Goal: Information Seeking & Learning: Learn about a topic

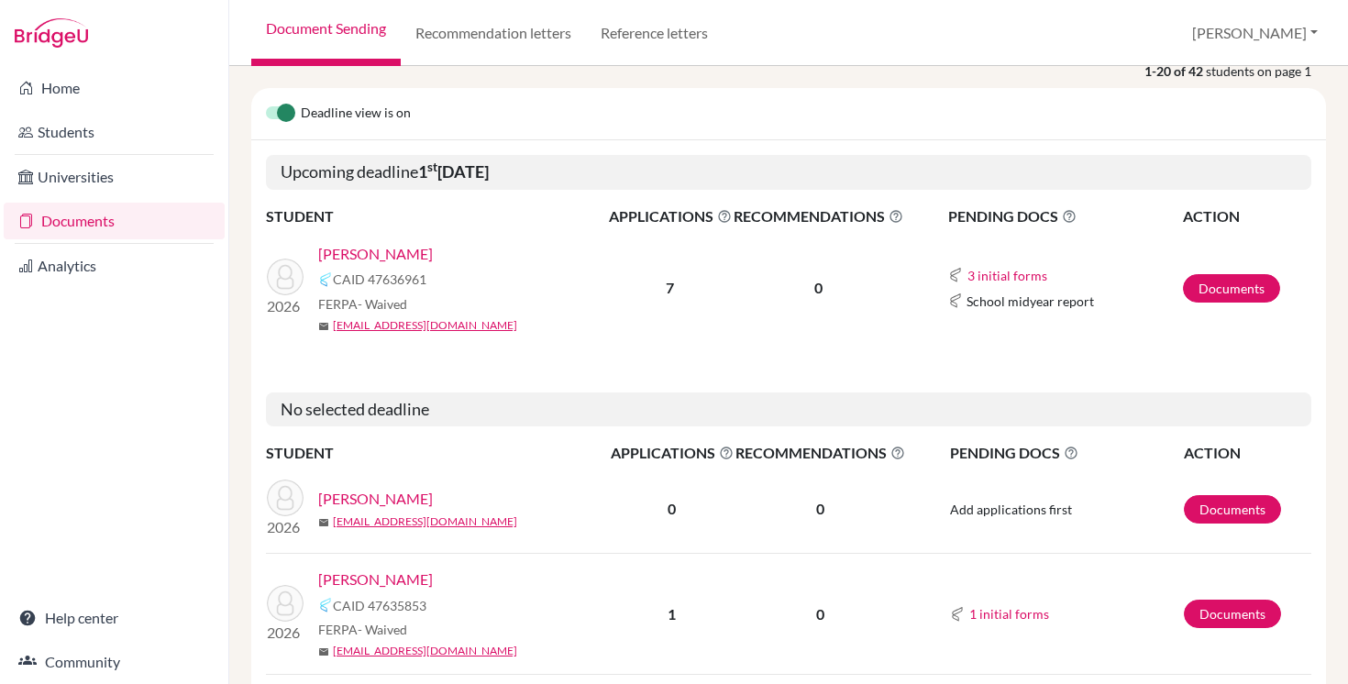
scroll to position [224, 0]
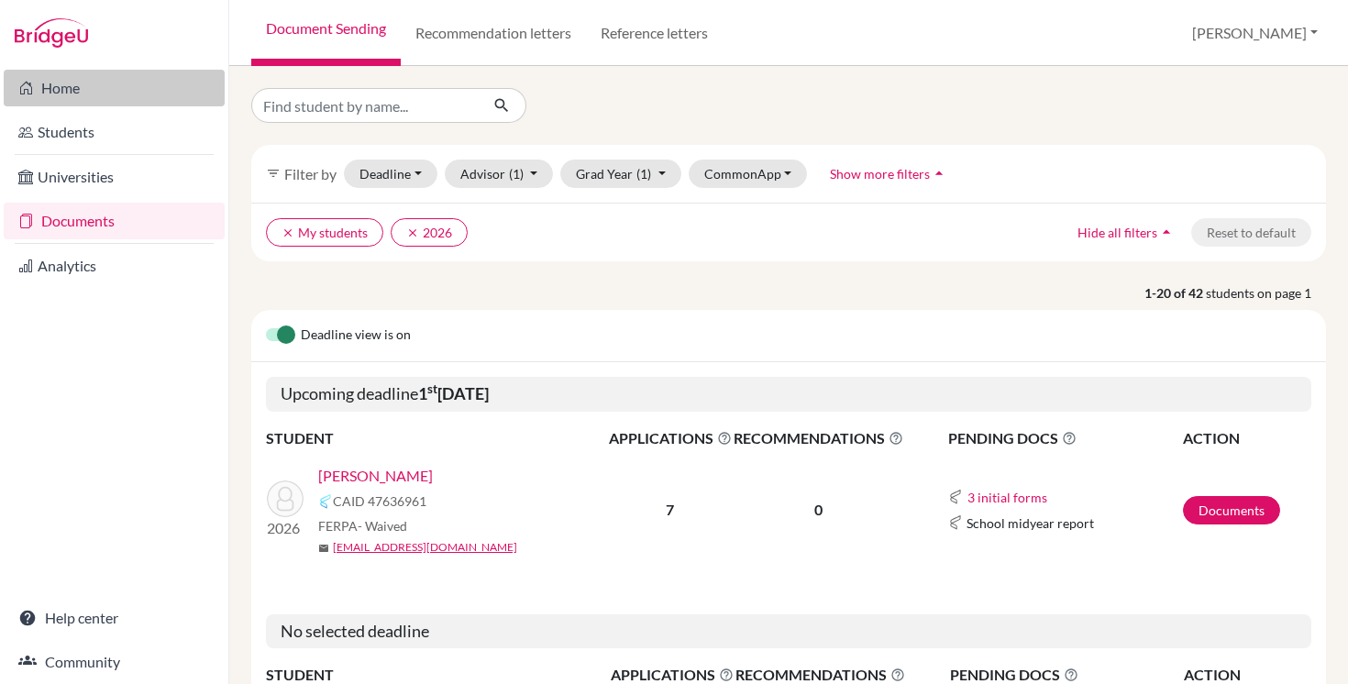
click at [62, 86] on link "Home" at bounding box center [114, 88] width 221 height 37
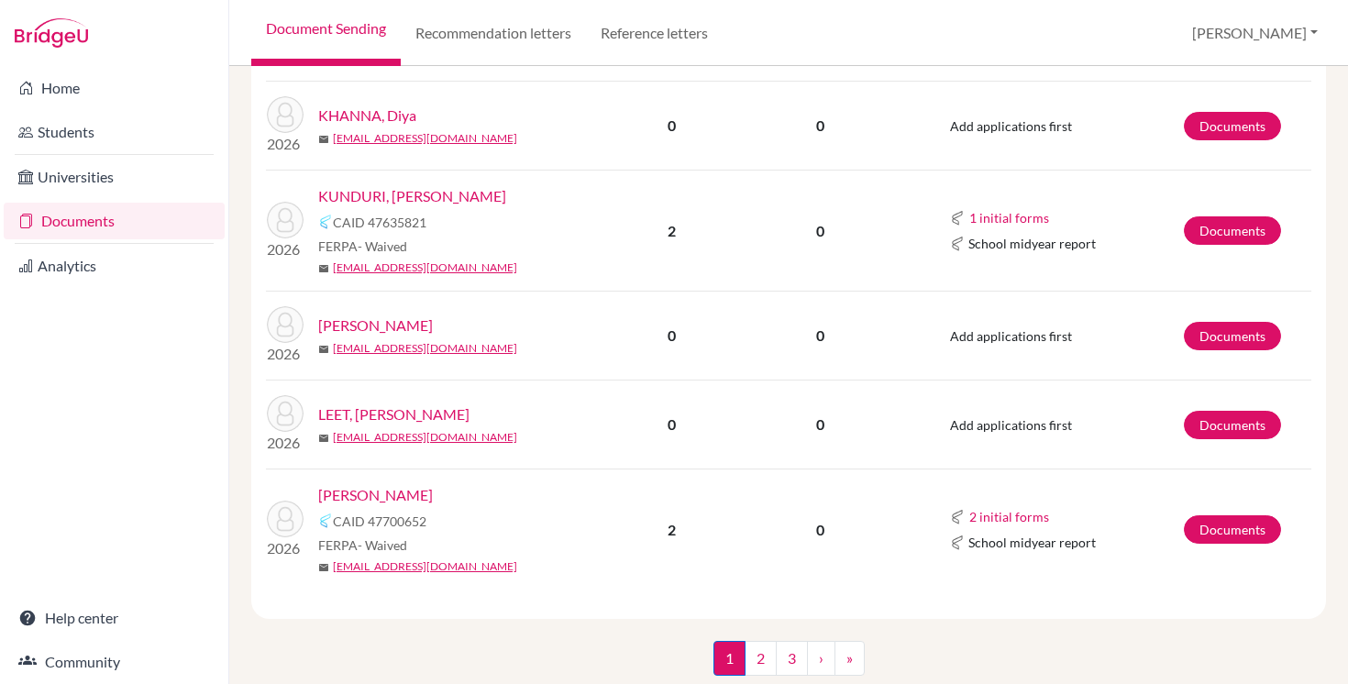
scroll to position [1997, 0]
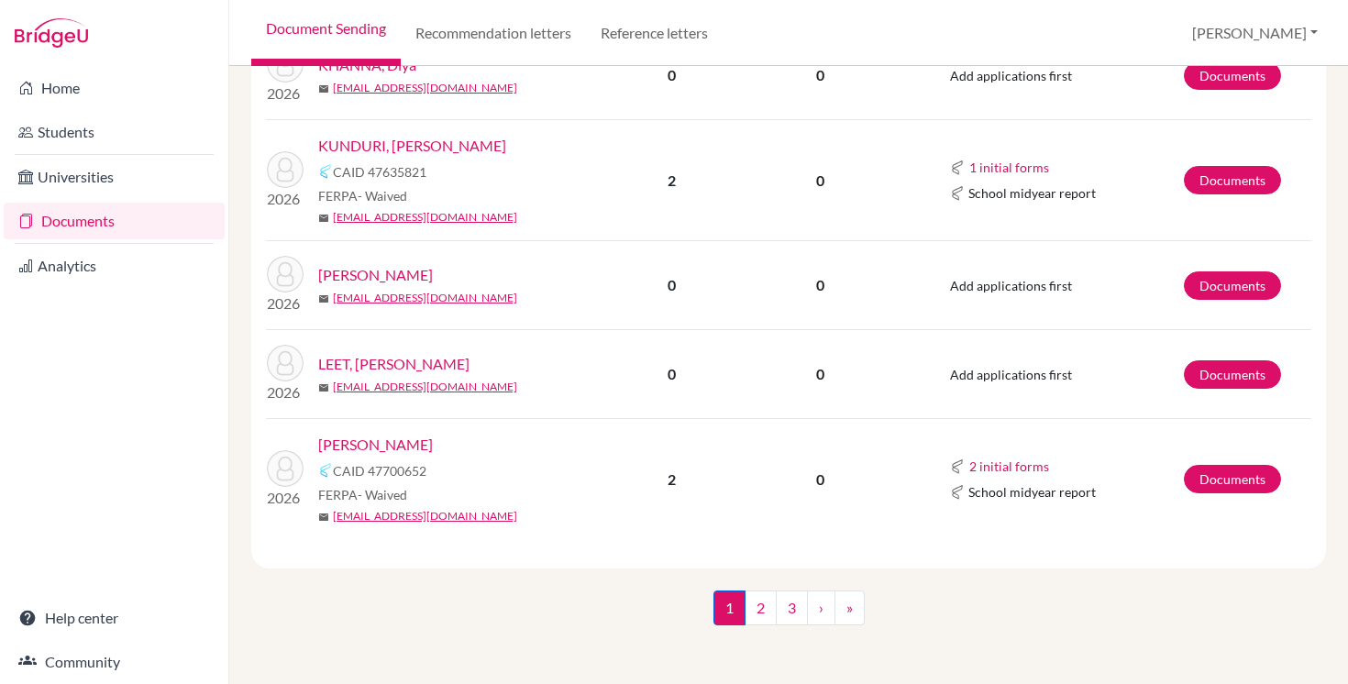
click at [378, 365] on link "LEET, Ryo Fenneke" at bounding box center [393, 364] width 151 height 22
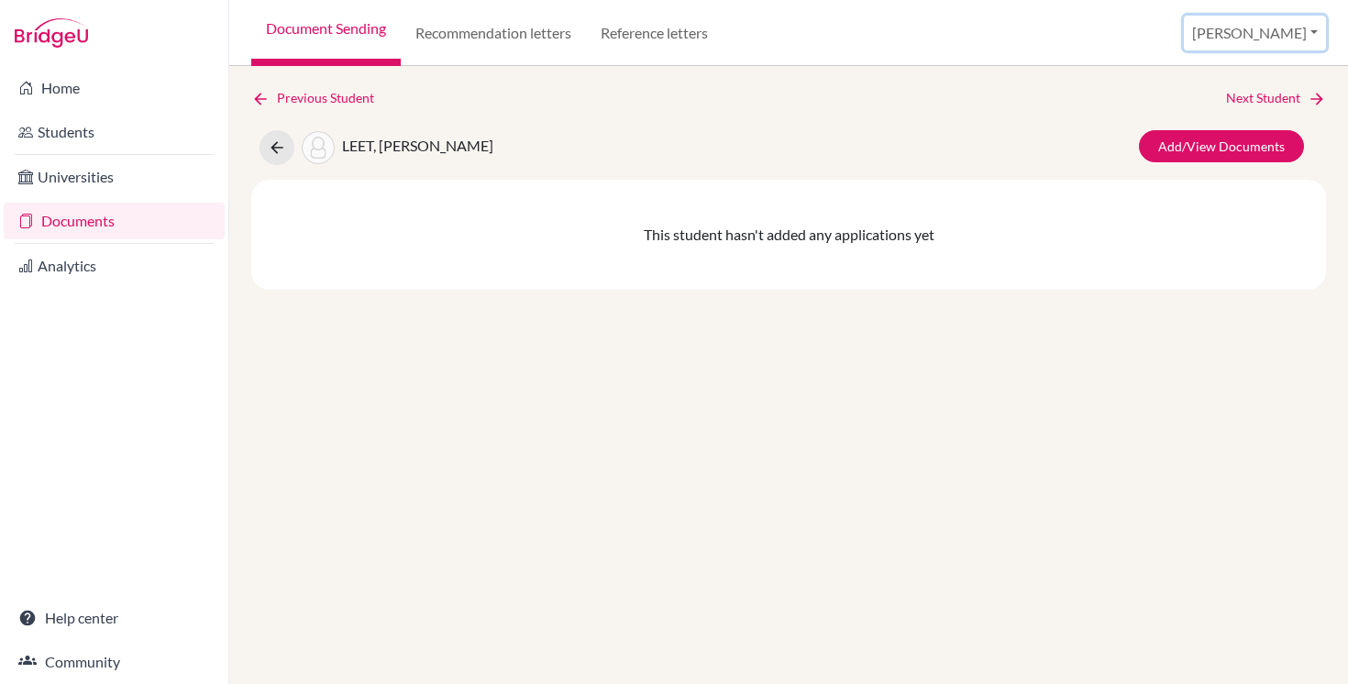
click at [1274, 30] on button "[PERSON_NAME]" at bounding box center [1255, 33] width 142 height 35
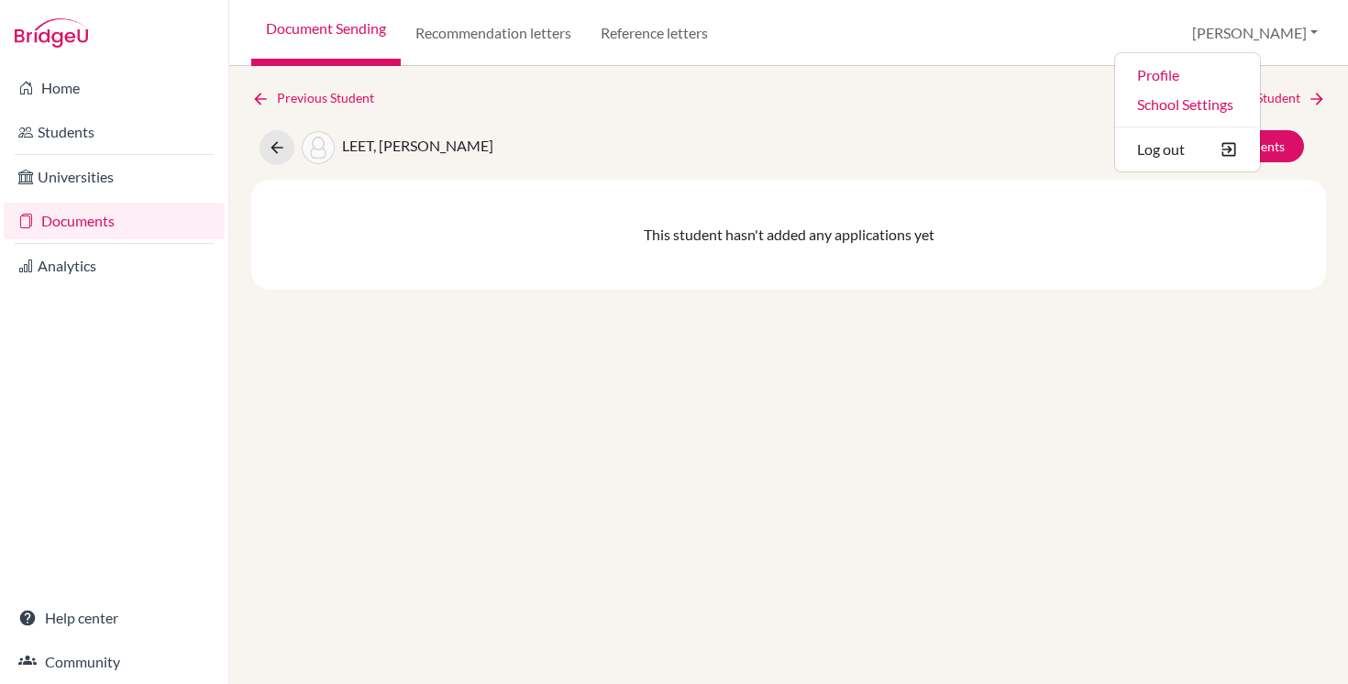
click at [924, 135] on div "LEET, Ryo Fenneke Add/View Documents" at bounding box center [788, 147] width 1102 height 35
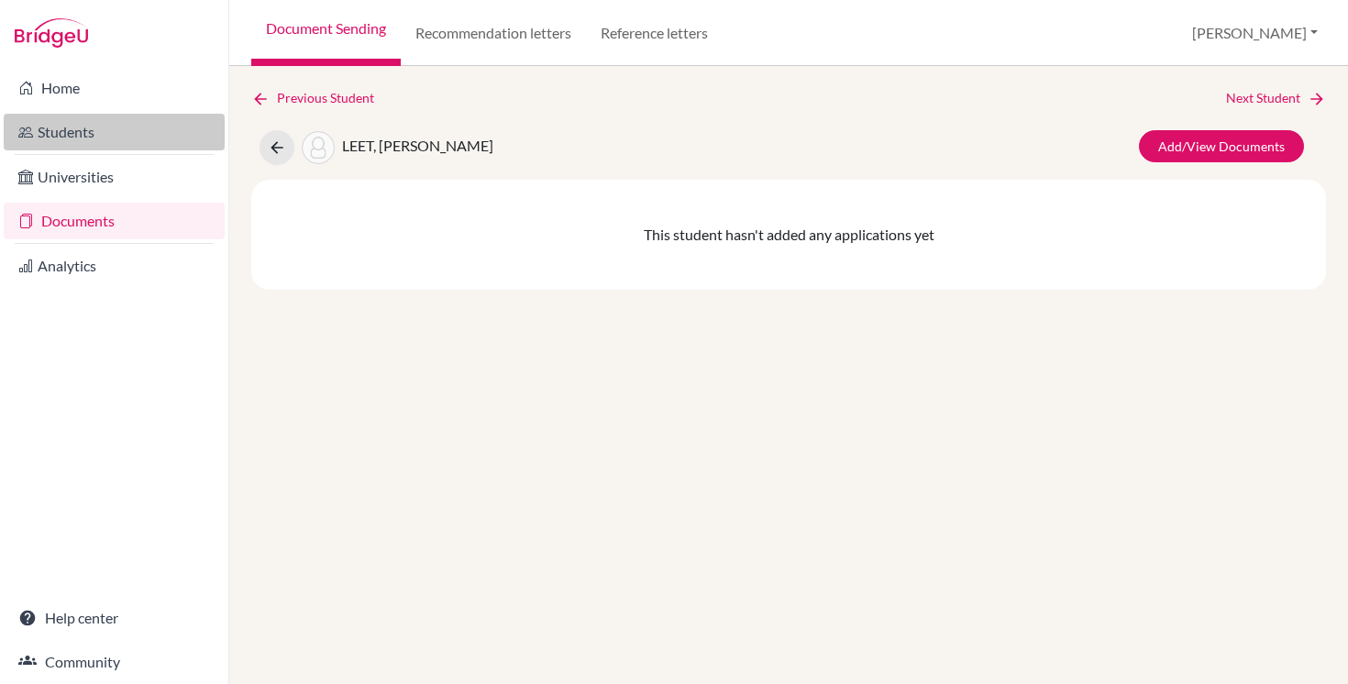
click at [78, 127] on link "Students" at bounding box center [114, 132] width 221 height 37
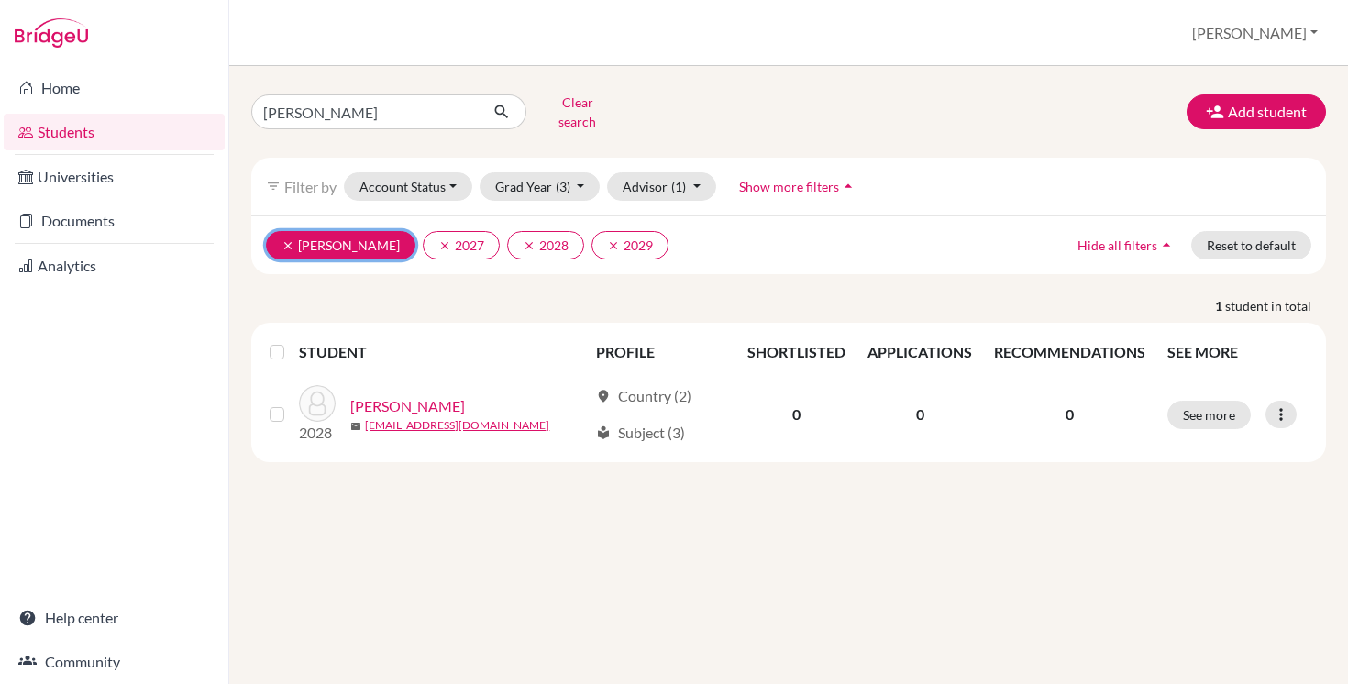
click at [291, 239] on icon "clear" at bounding box center [287, 245] width 13 height 13
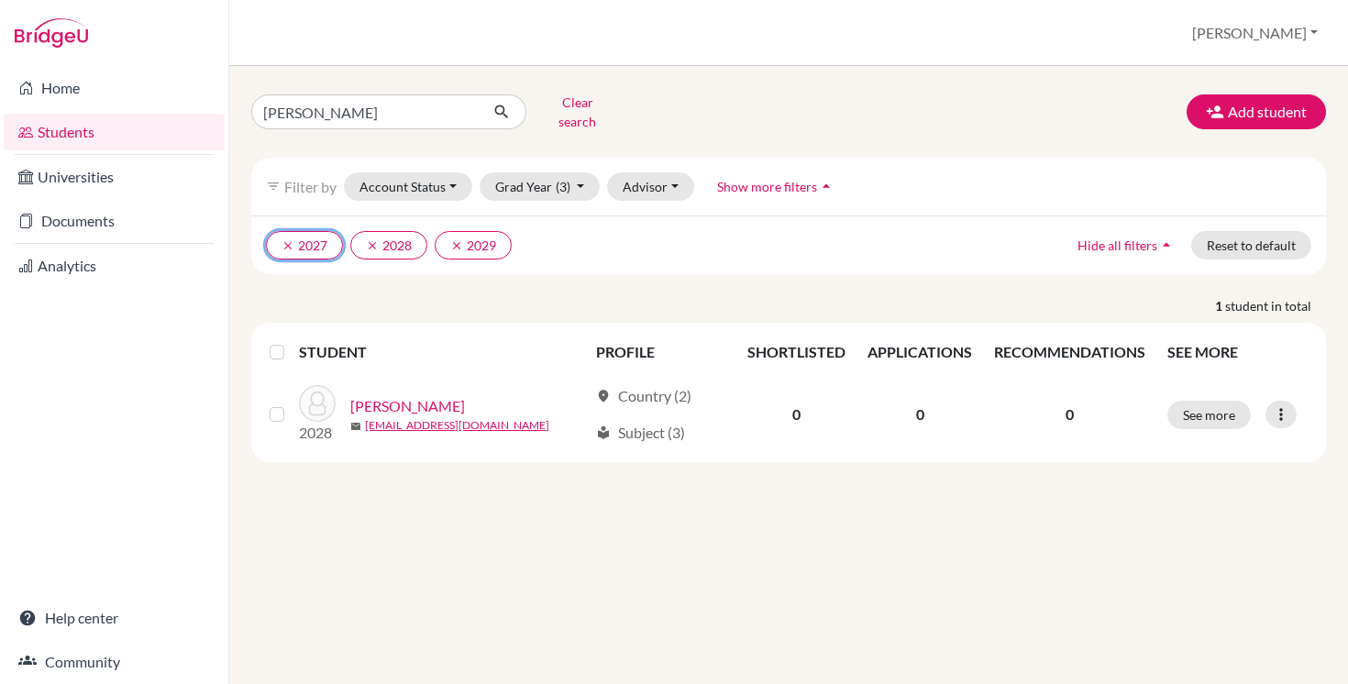
click at [291, 239] on icon "clear" at bounding box center [287, 245] width 13 height 13
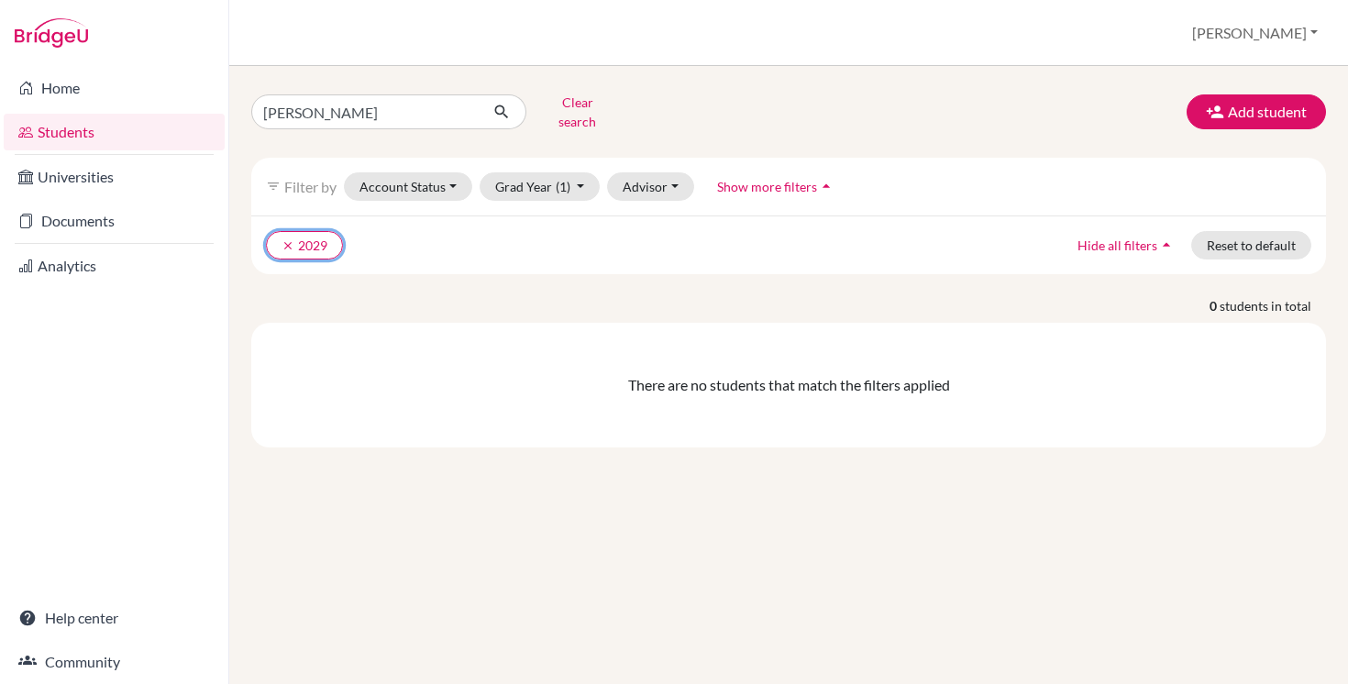
click at [291, 239] on icon "clear" at bounding box center [287, 245] width 13 height 13
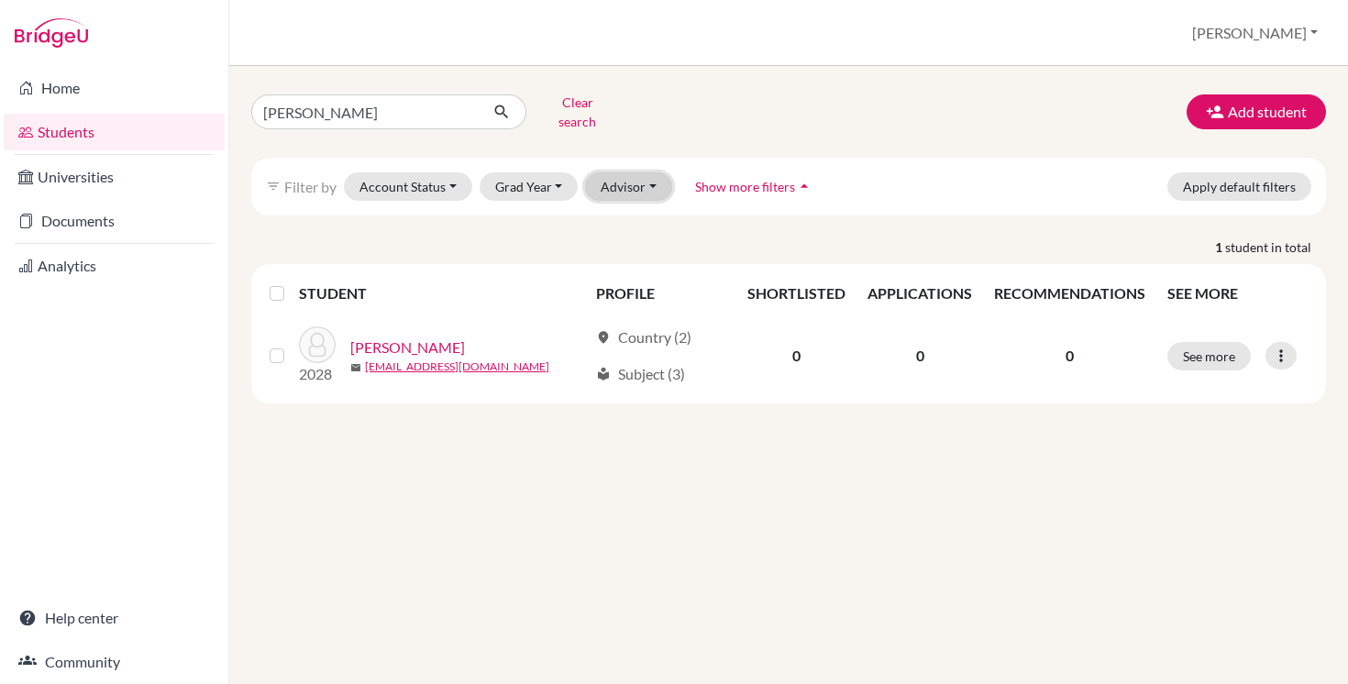
click at [626, 174] on button "Advisor" at bounding box center [628, 186] width 87 height 28
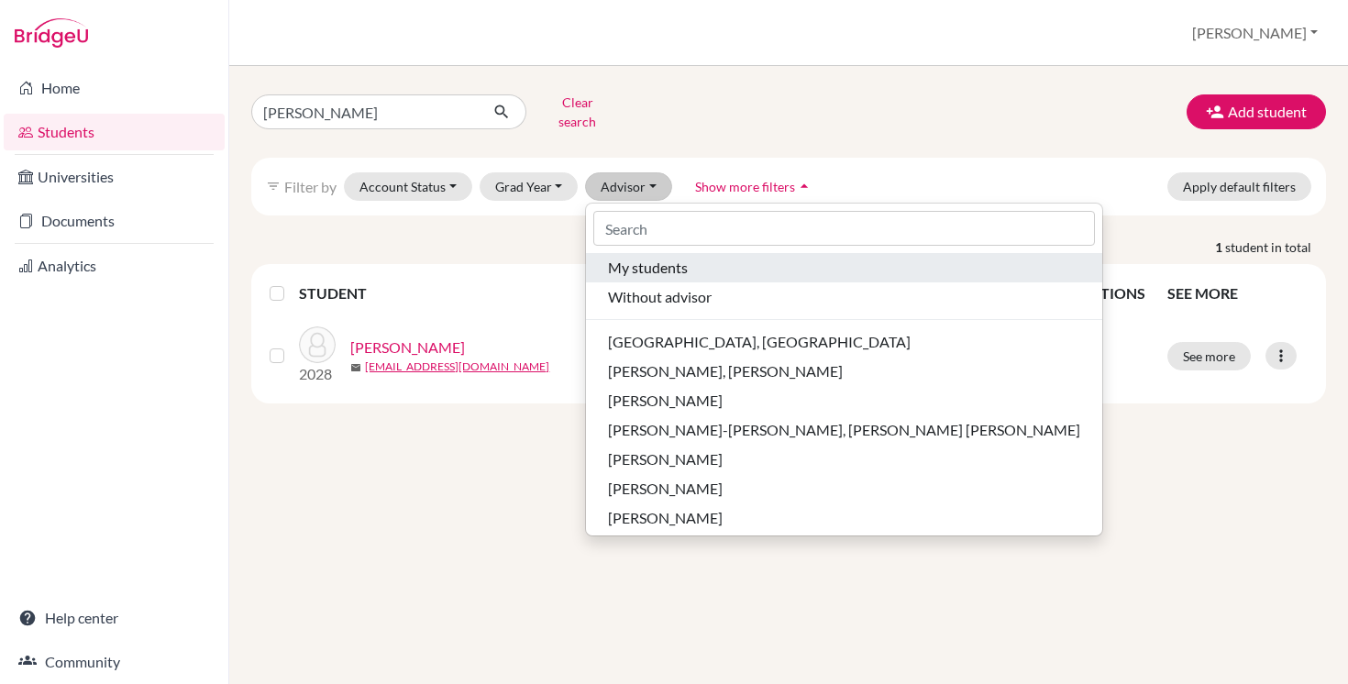
click at [631, 263] on span "My students" at bounding box center [648, 268] width 80 height 22
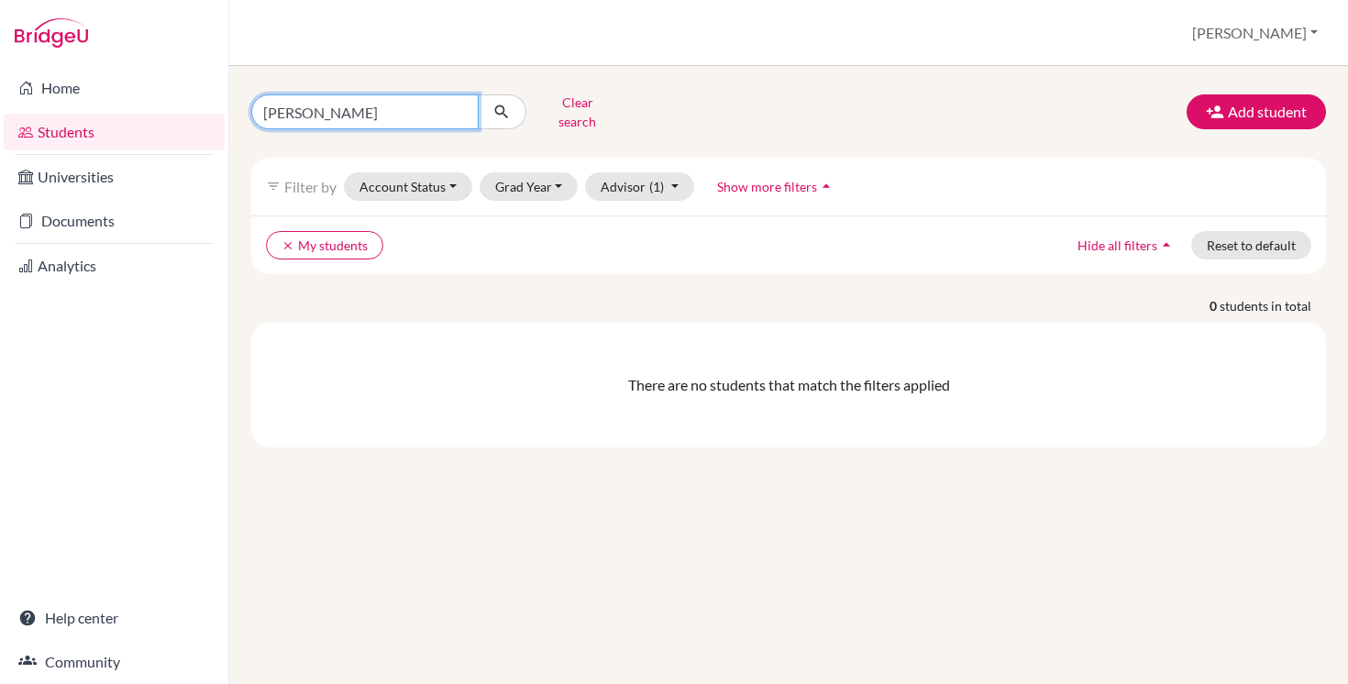
click at [319, 109] on input "chirag dhingra" at bounding box center [364, 111] width 227 height 35
click at [570, 105] on button "Clear search" at bounding box center [577, 112] width 102 height 48
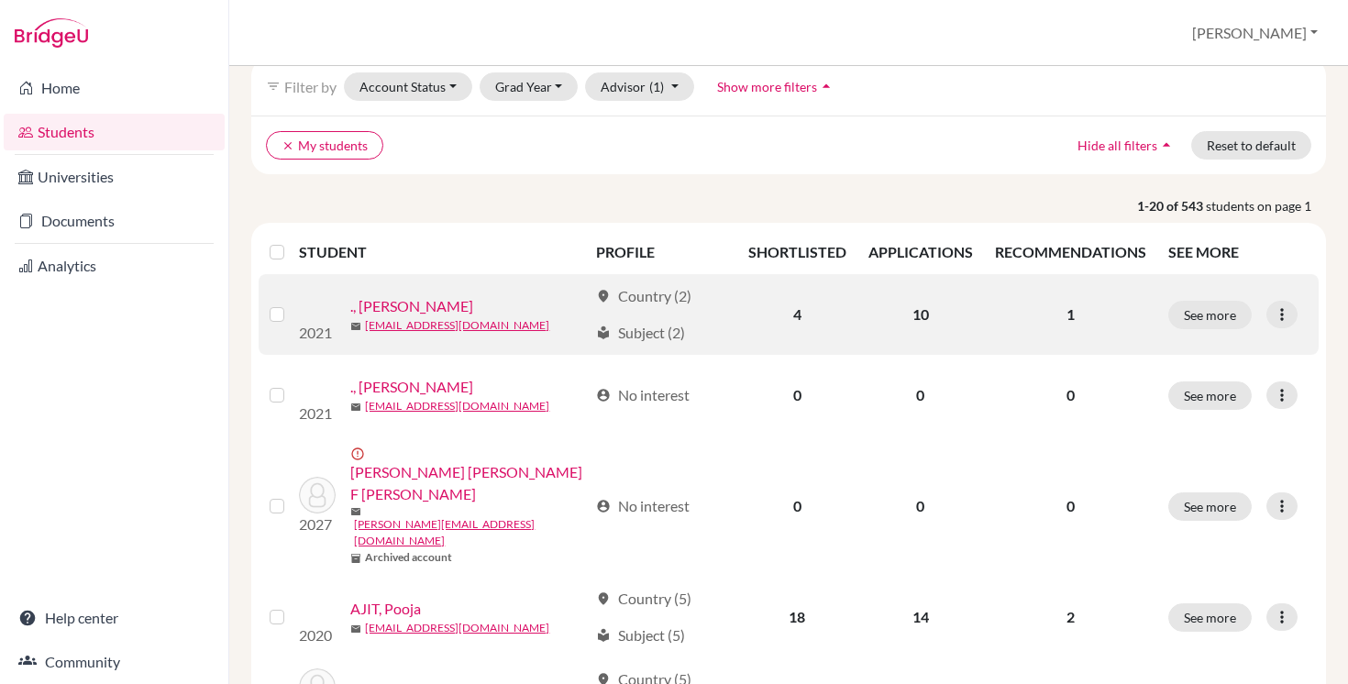
scroll to position [89, 0]
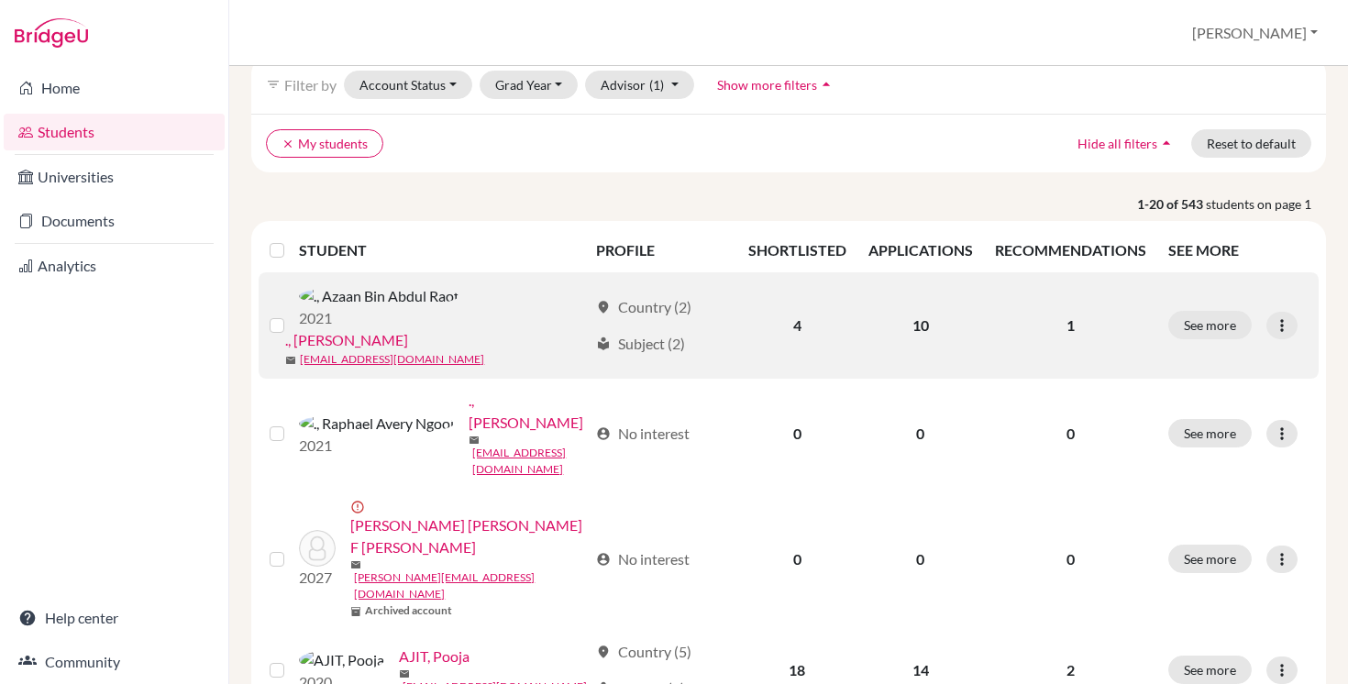
click at [408, 329] on link "., Azaan Bin Abdul Raof" at bounding box center [346, 340] width 123 height 22
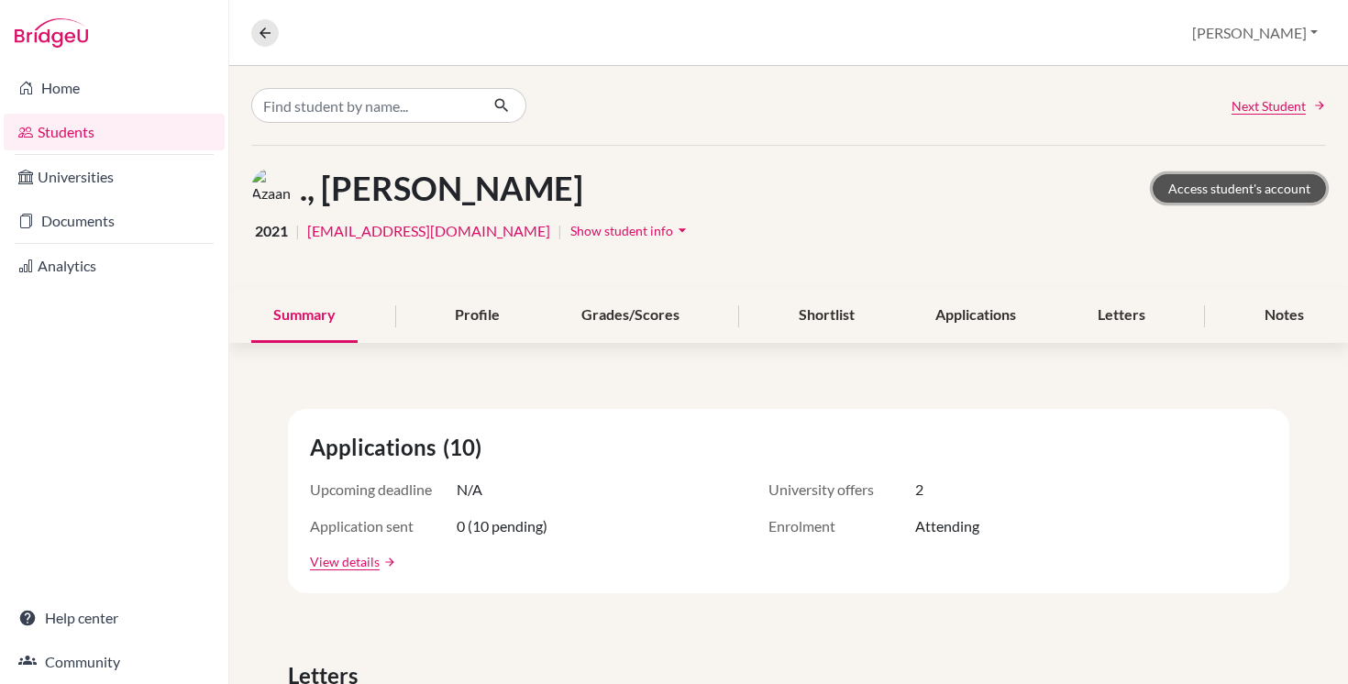
click at [1224, 190] on link "Access student's account" at bounding box center [1239, 188] width 173 height 28
